Goal: Task Accomplishment & Management: Use online tool/utility

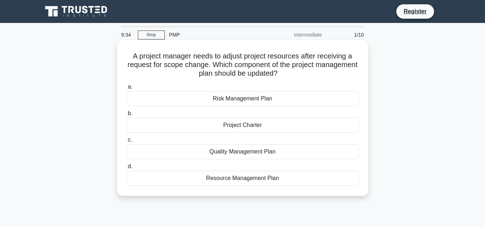
click at [217, 180] on div "Resource Management Plan" at bounding box center [242, 178] width 233 height 15
click at [126, 169] on input "d. Resource Management Plan" at bounding box center [126, 166] width 0 height 5
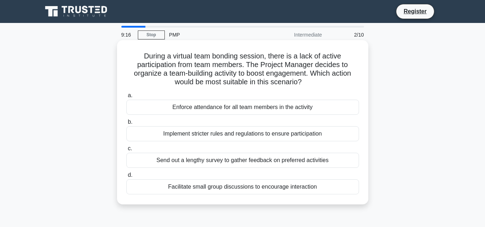
click at [217, 182] on div "Facilitate small group discussions to encourage interaction" at bounding box center [242, 186] width 233 height 15
click at [126, 178] on input "d. Facilitate small group discussions to encourage interaction" at bounding box center [126, 175] width 0 height 5
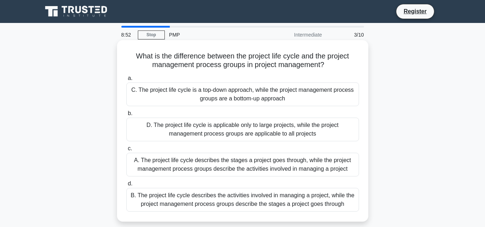
click at [208, 126] on div "D. The project life cycle is applicable only to large projects, while the proje…" at bounding box center [242, 130] width 233 height 24
click at [126, 116] on input "b. D. The project life cycle is applicable only to large projects, while the pr…" at bounding box center [126, 113] width 0 height 5
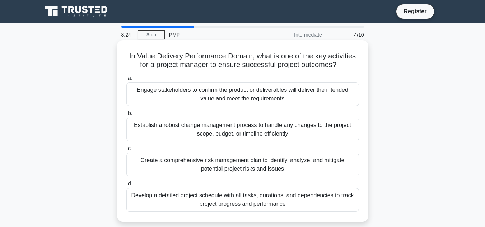
click at [249, 165] on div "Create a comprehensive risk management plan to identify, analyze, and mitigate …" at bounding box center [242, 165] width 233 height 24
click at [126, 151] on input "c. Create a comprehensive risk management plan to identify, analyze, and mitiga…" at bounding box center [126, 148] width 0 height 5
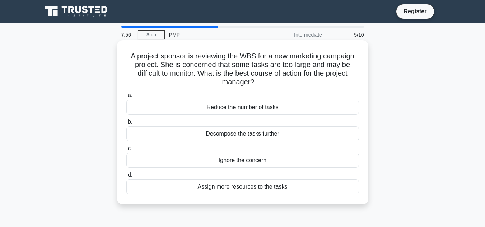
click at [238, 186] on div "Assign more resources to the tasks" at bounding box center [242, 186] width 233 height 15
click at [126, 178] on input "d. Assign more resources to the tasks" at bounding box center [126, 175] width 0 height 5
